Goal: Information Seeking & Learning: Learn about a topic

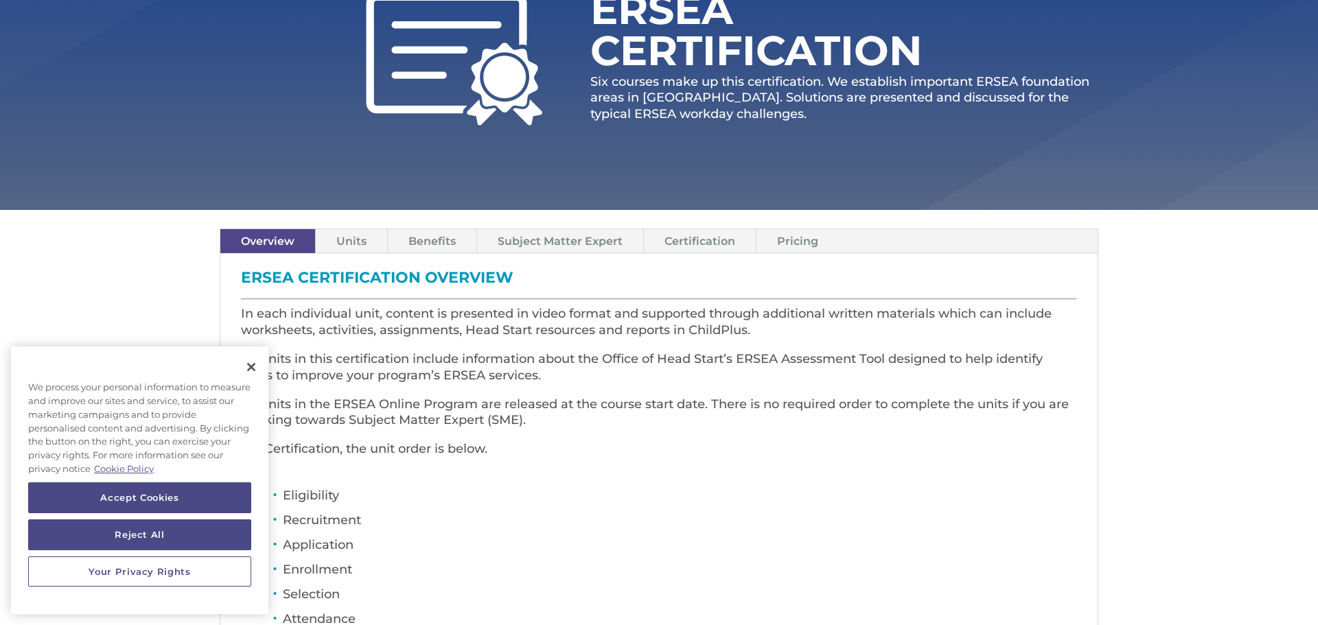
scroll to position [220, 0]
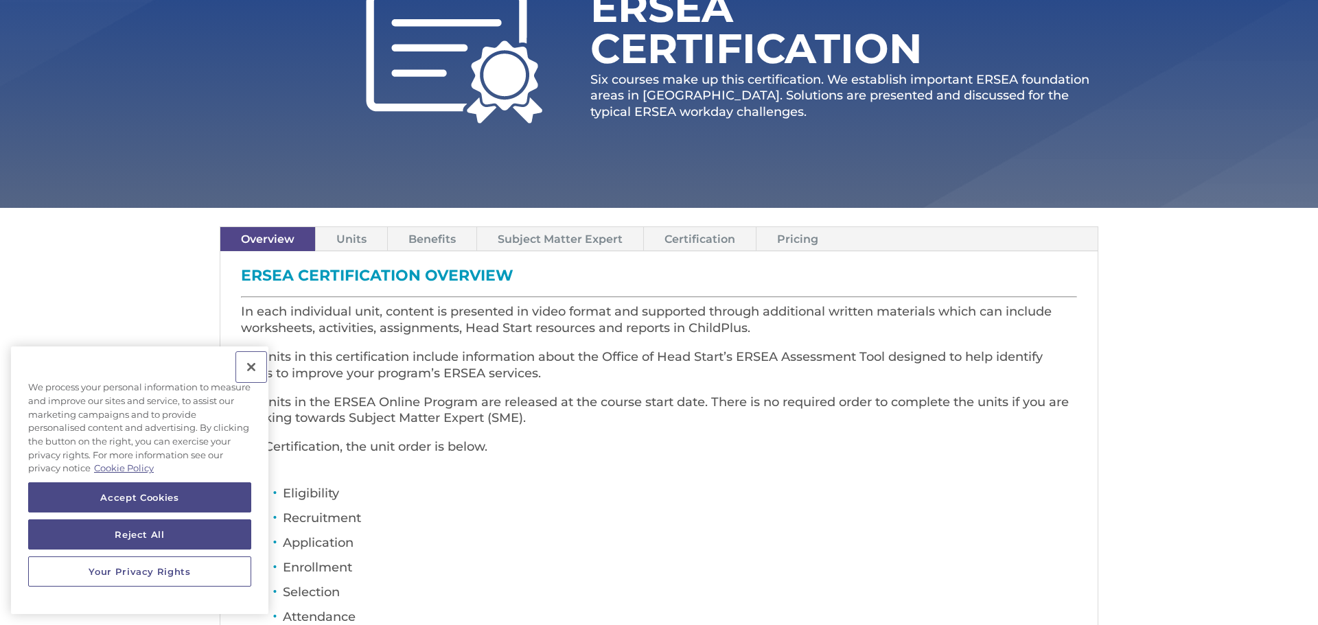
click at [256, 362] on button "Close" at bounding box center [251, 367] width 30 height 30
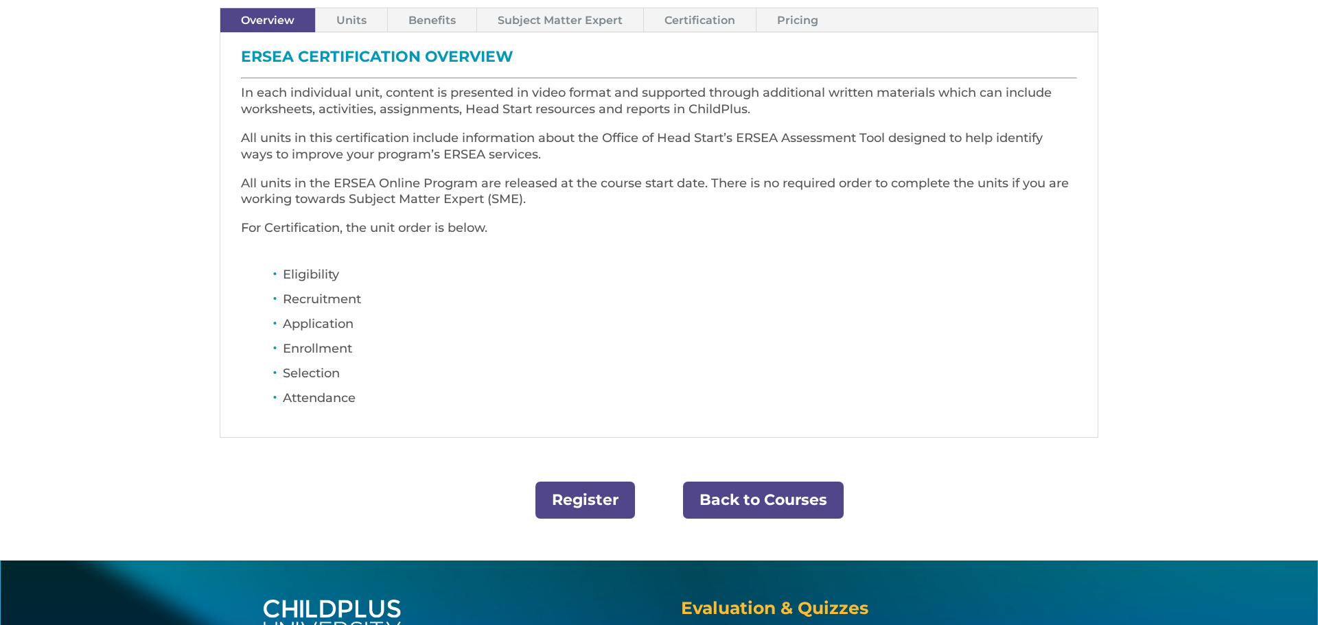
scroll to position [439, 0]
click at [574, 493] on link "Register" at bounding box center [585, 500] width 100 height 38
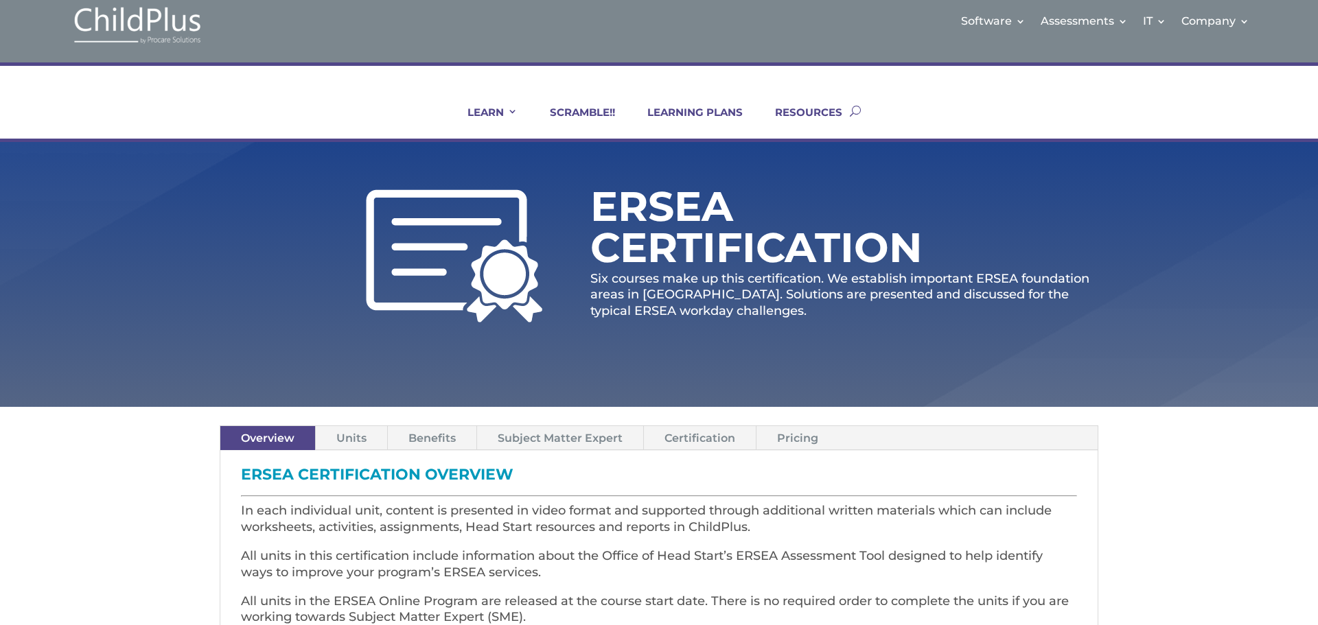
scroll to position [0, 0]
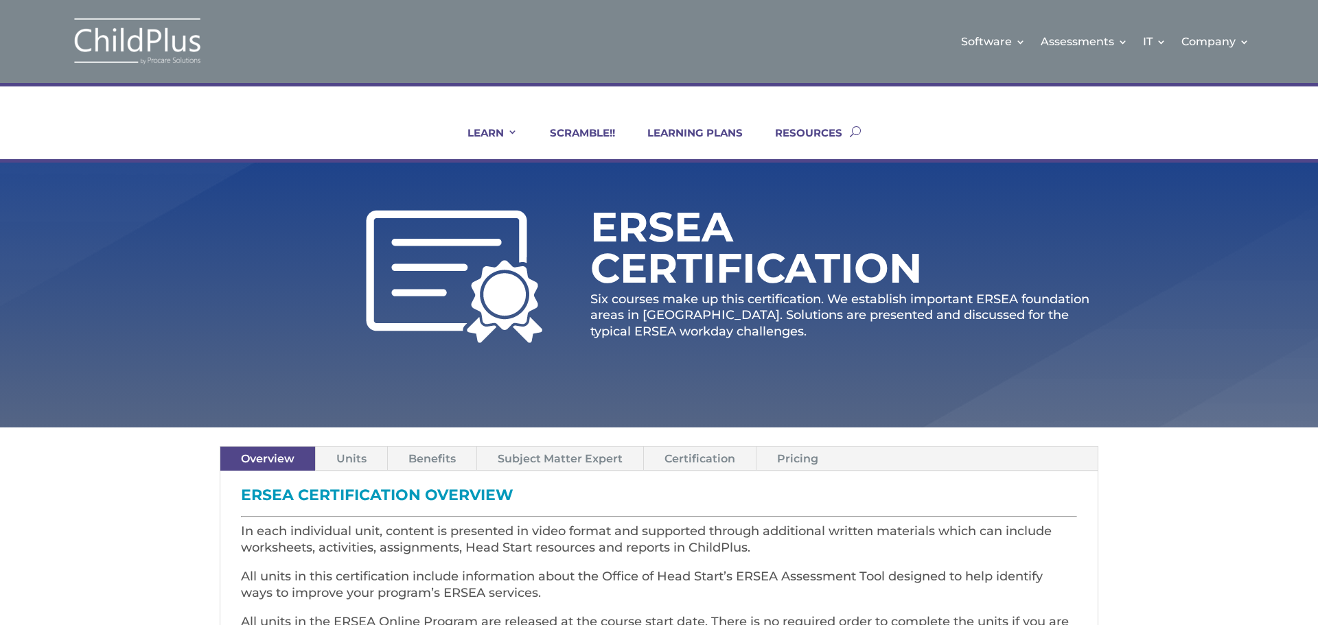
click at [352, 460] on link "Units" at bounding box center [351, 459] width 71 height 24
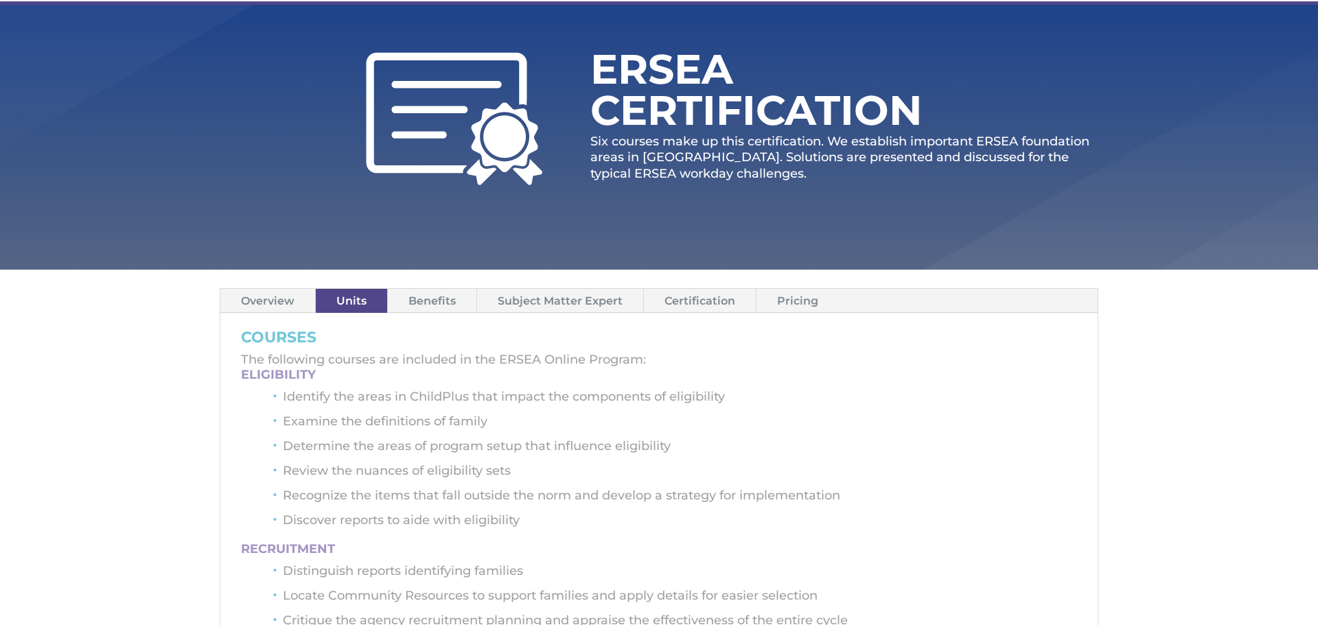
scroll to position [165, 0]
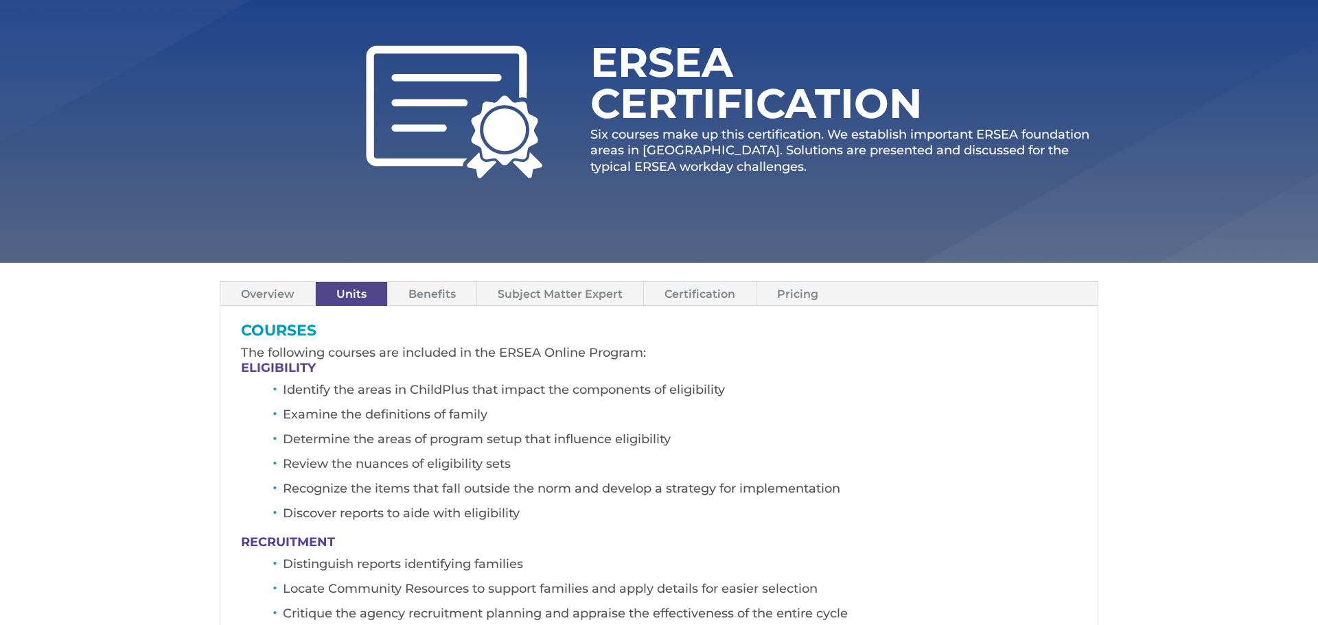
click at [443, 292] on link "Benefits" at bounding box center [432, 294] width 89 height 24
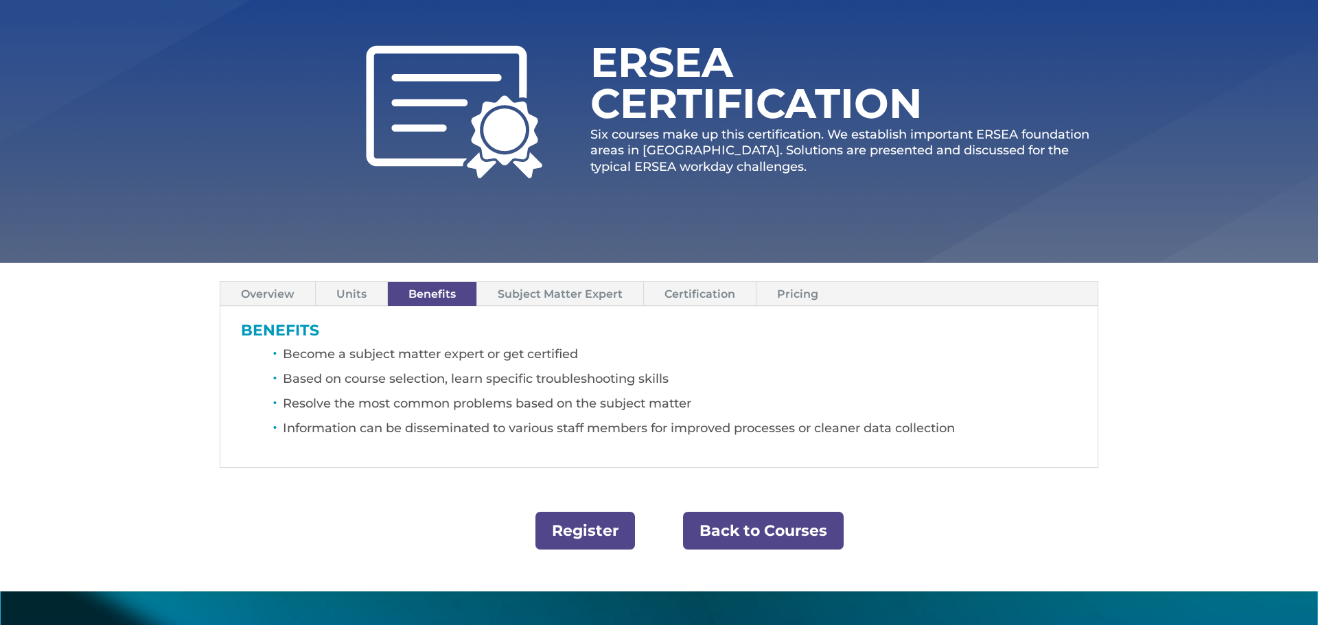
click at [523, 296] on link "Subject Matter Expert" at bounding box center [560, 294] width 166 height 24
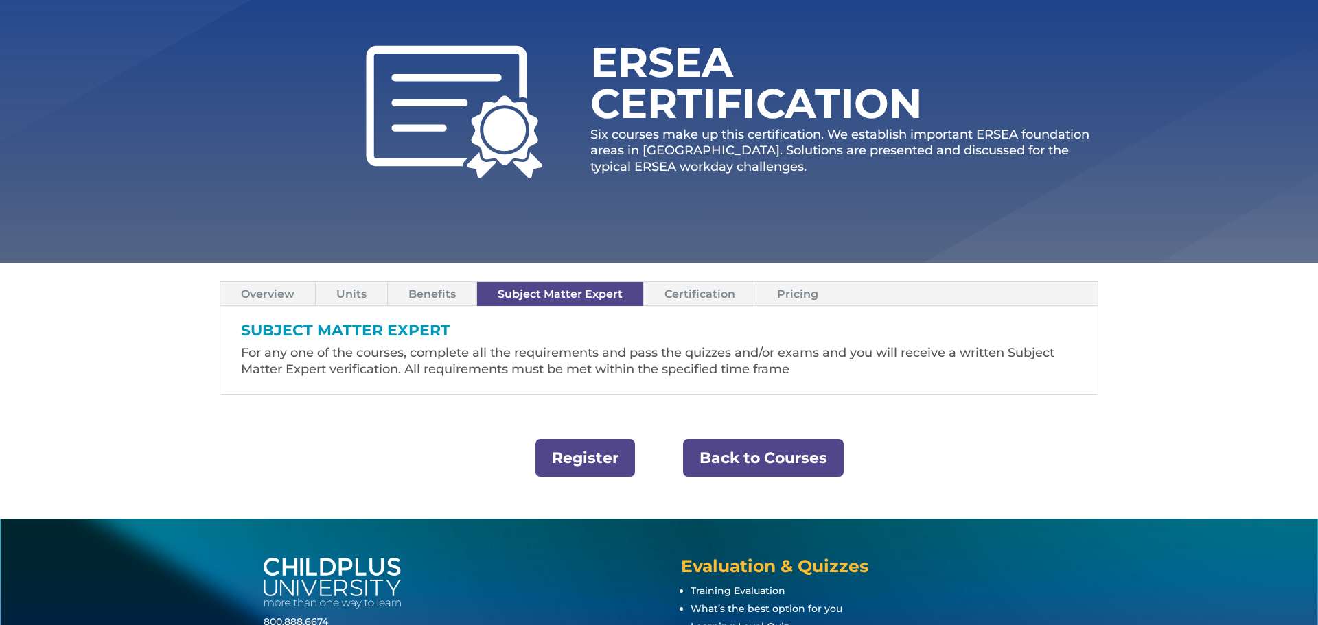
click at [673, 291] on link "Certification" at bounding box center [700, 294] width 112 height 24
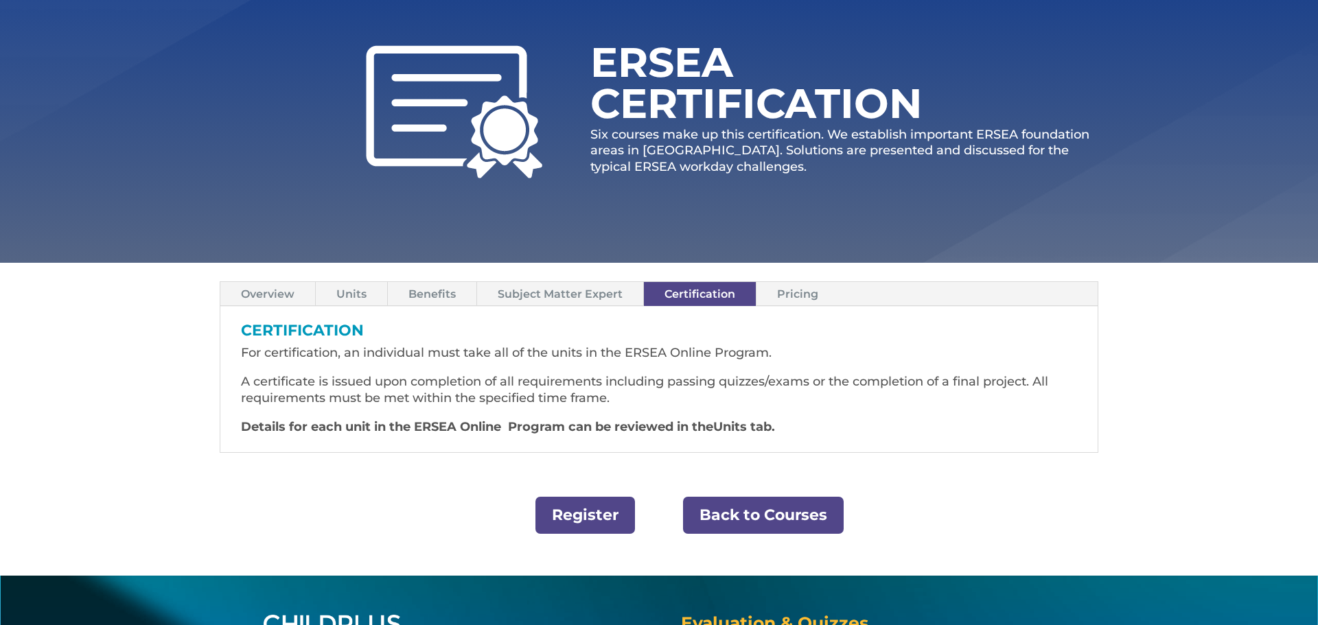
click at [356, 301] on link "Units" at bounding box center [351, 294] width 71 height 24
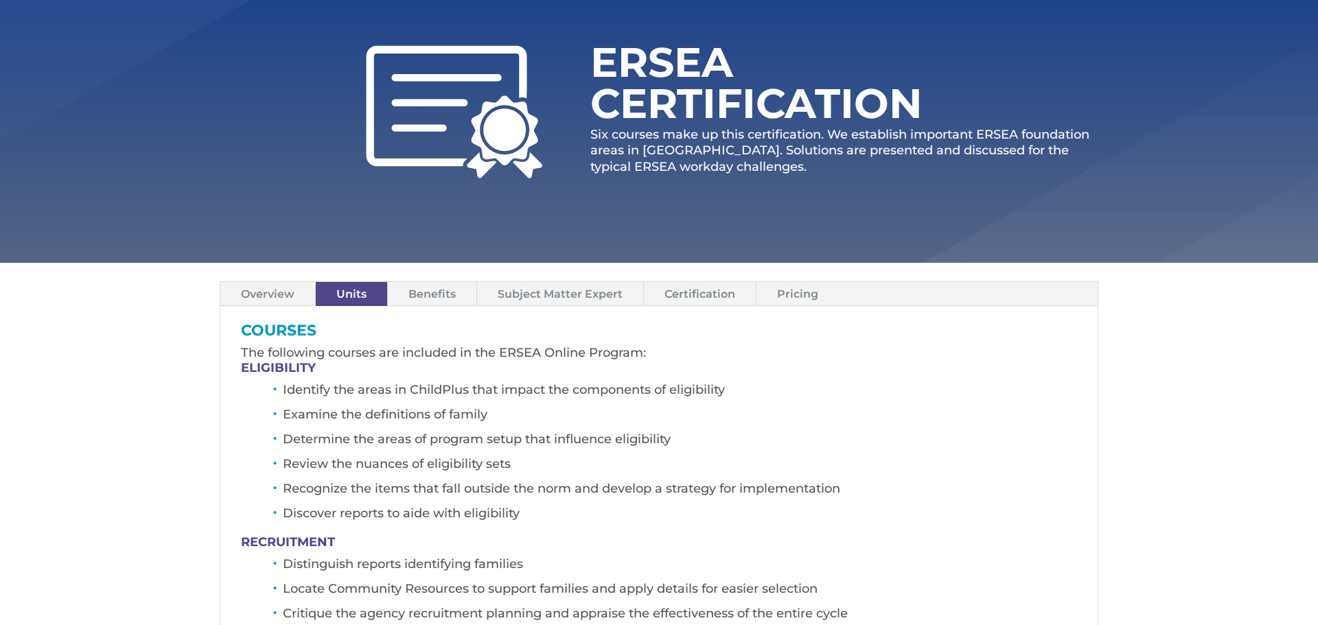
click at [812, 290] on link "Pricing" at bounding box center [797, 294] width 82 height 24
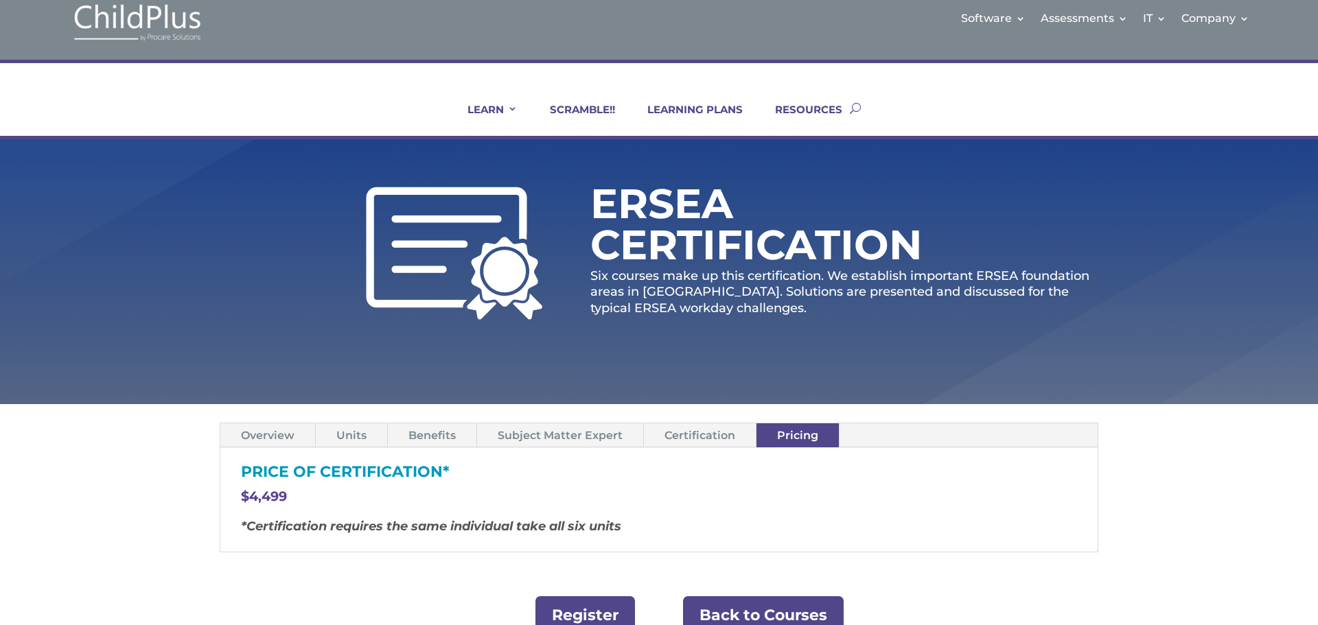
scroll to position [0, 0]
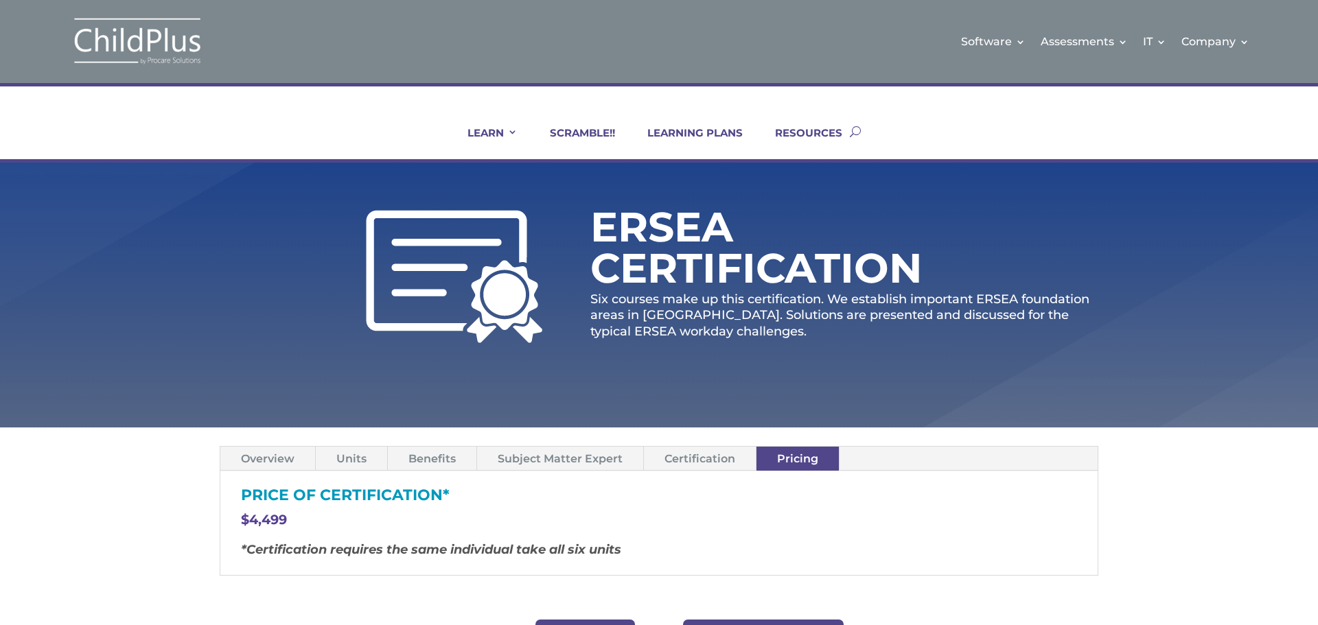
click at [290, 453] on link "Overview" at bounding box center [267, 459] width 95 height 24
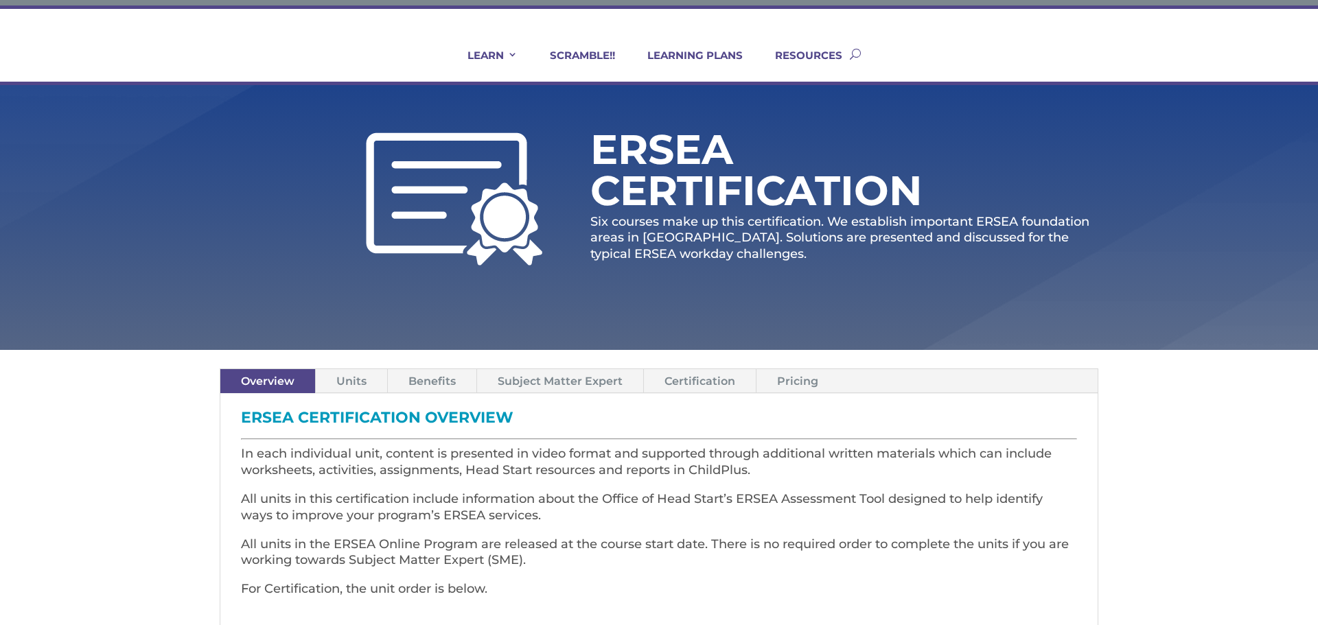
scroll to position [55, 0]
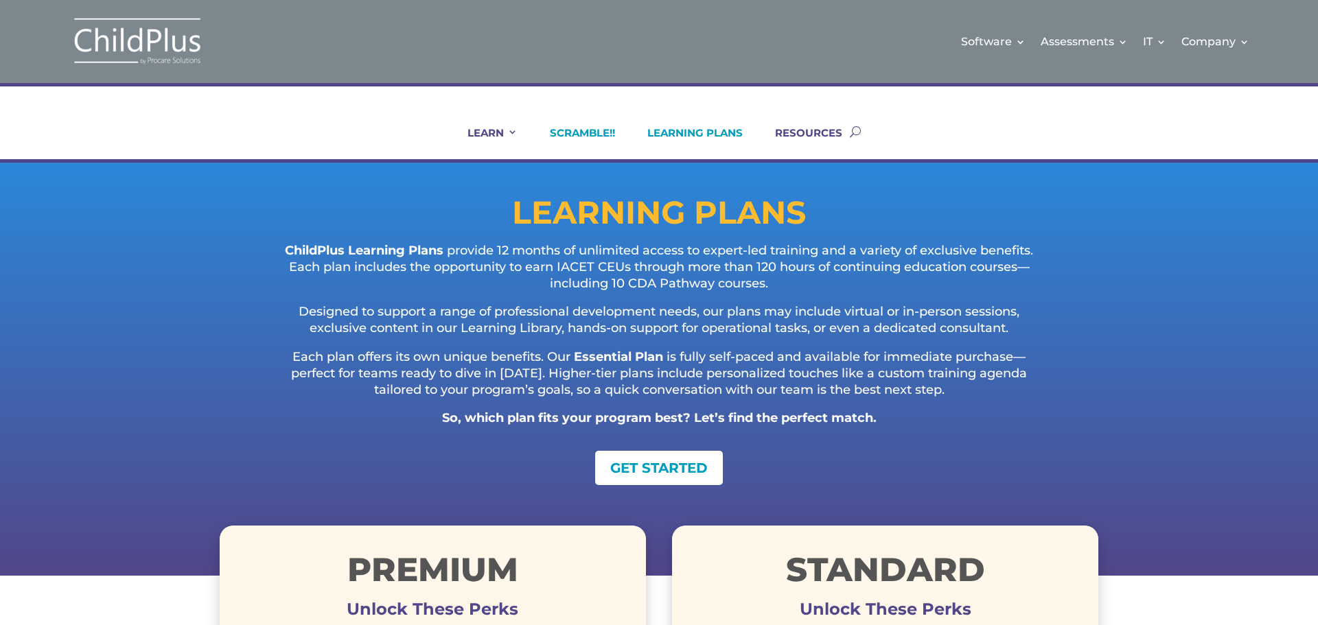
click at [585, 140] on link "SCRAMBLE!!" at bounding box center [574, 142] width 82 height 33
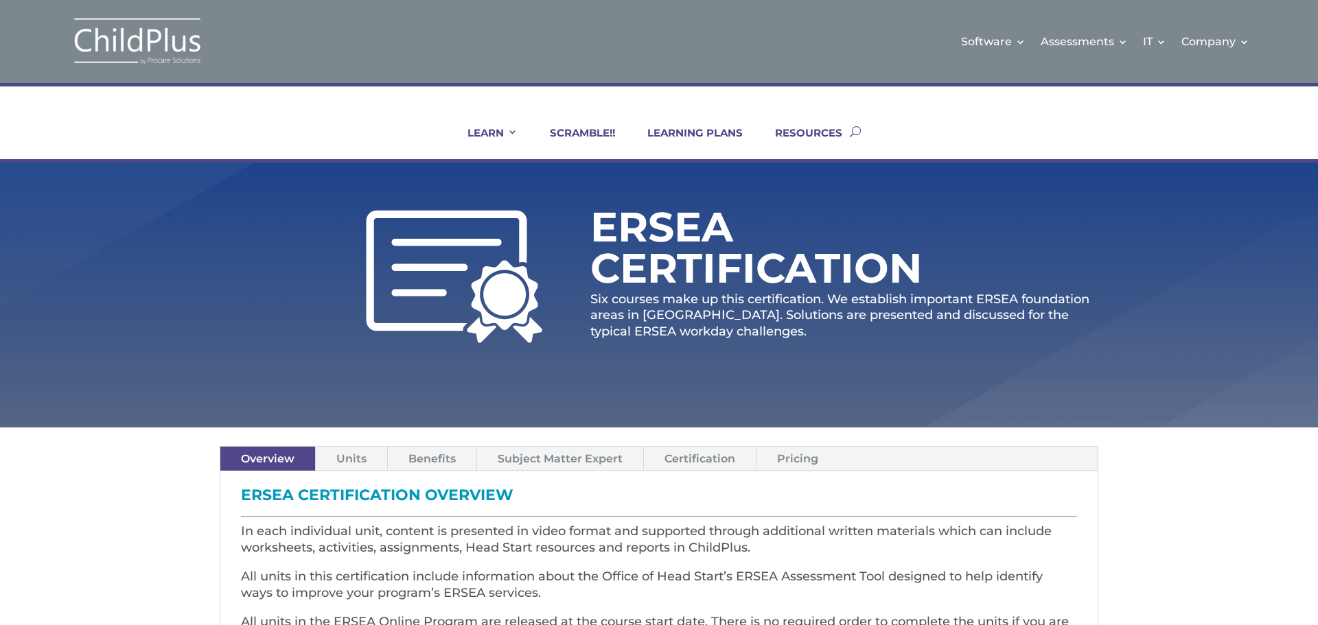
click at [805, 458] on link "Pricing" at bounding box center [797, 459] width 82 height 24
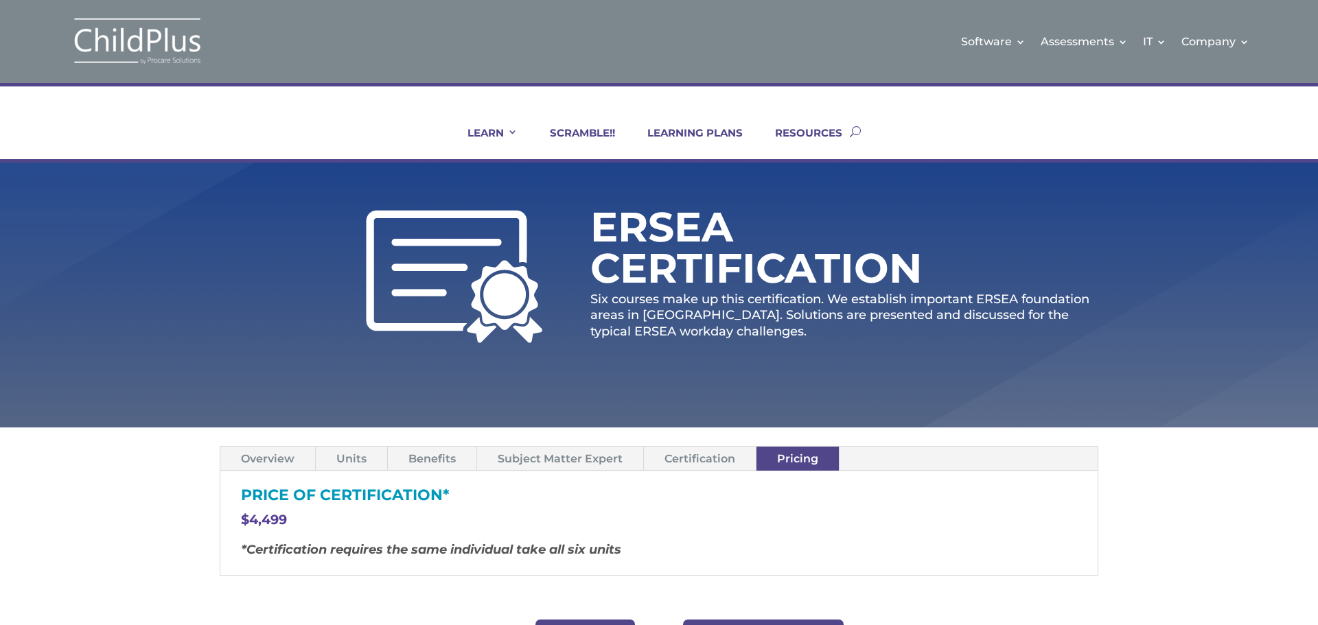
click at [286, 465] on link "Overview" at bounding box center [267, 459] width 95 height 24
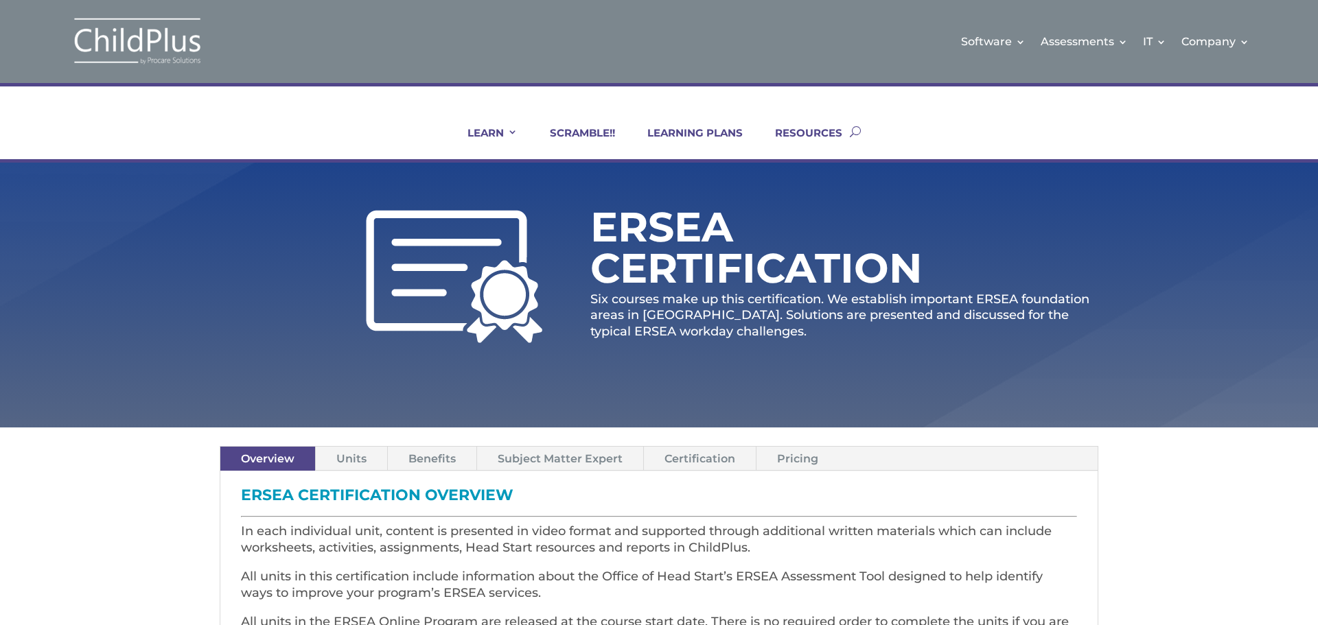
click at [779, 455] on link "Pricing" at bounding box center [797, 459] width 82 height 24
